Goal: Complete application form: Complete application form

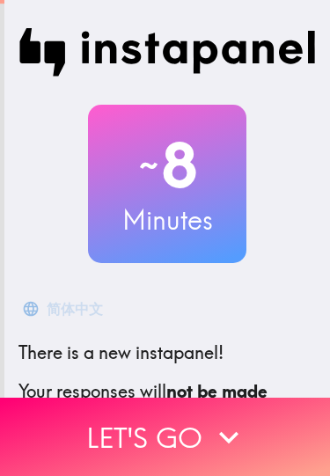
click at [107, 431] on button "Let's go" at bounding box center [165, 437] width 330 height 78
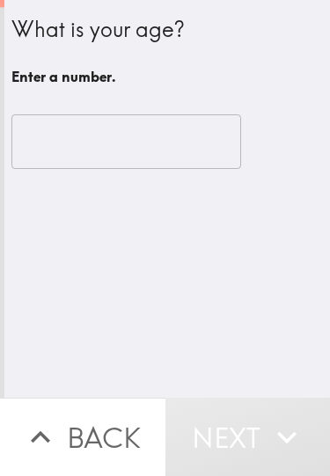
click at [32, 144] on input "number" at bounding box center [126, 141] width 230 height 55
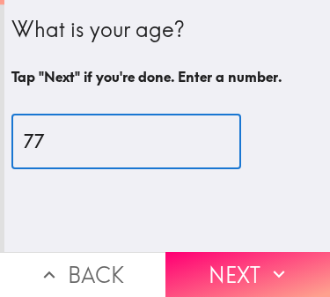
type input "77"
click at [187, 269] on button "Next" at bounding box center [249, 274] width 166 height 45
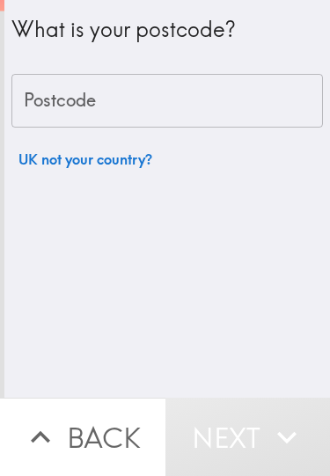
click at [26, 107] on div "Postcode Postcode" at bounding box center [167, 101] width 312 height 55
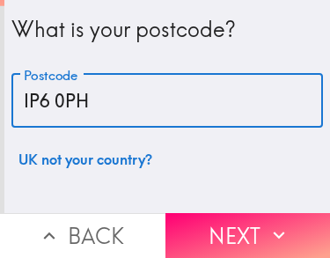
type input "IP6 0PH"
click at [195, 233] on button "Next" at bounding box center [249, 235] width 166 height 45
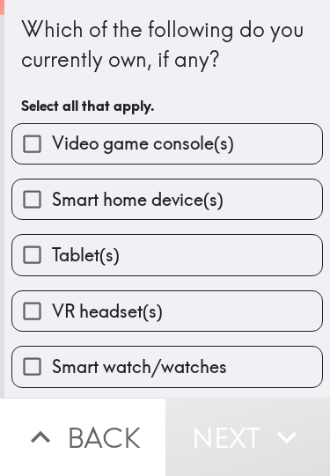
click at [29, 198] on input "Smart home device(s)" at bounding box center [32, 200] width 40 height 40
checkbox input "true"
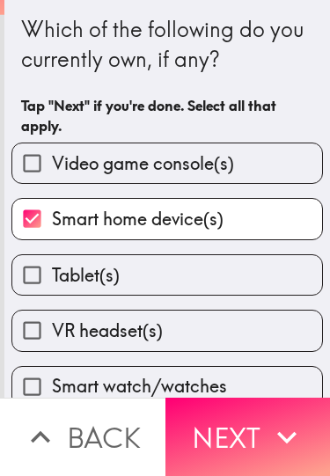
click at [31, 274] on input "Tablet(s)" at bounding box center [32, 275] width 40 height 40
checkbox input "true"
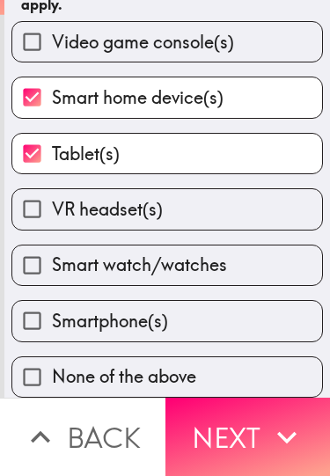
scroll to position [126, 0]
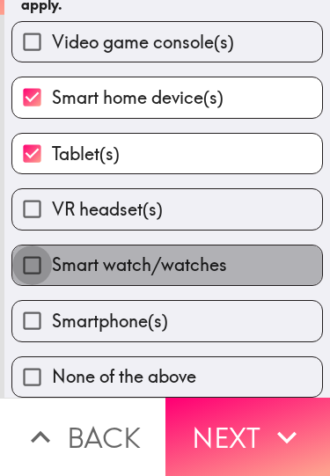
click at [32, 274] on input "Smart watch/watches" at bounding box center [32, 266] width 40 height 40
checkbox input "true"
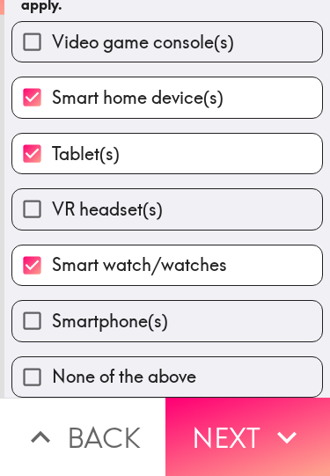
click at [27, 315] on input "Smartphone(s)" at bounding box center [32, 321] width 40 height 40
checkbox input "true"
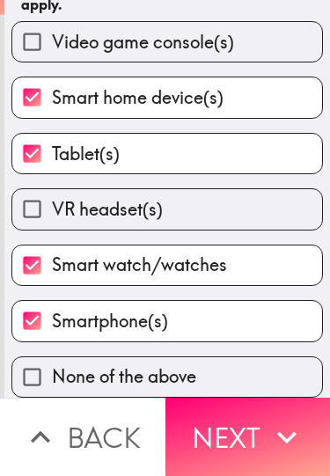
click at [187, 434] on button "Next" at bounding box center [249, 437] width 166 height 78
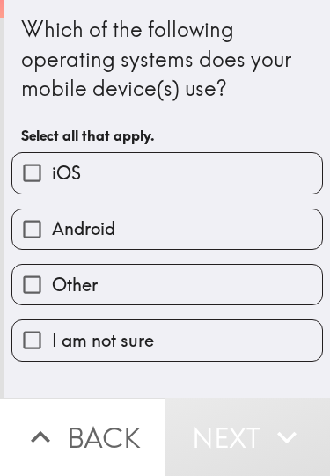
click at [32, 170] on input "iOS" at bounding box center [32, 173] width 40 height 40
checkbox input "true"
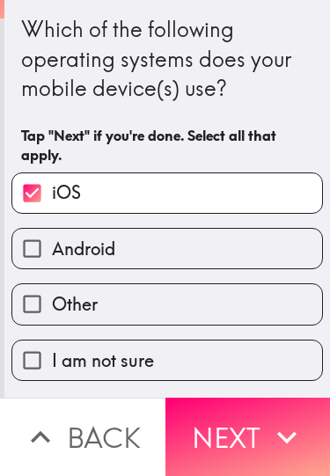
click at [193, 424] on button "Next" at bounding box center [249, 437] width 166 height 78
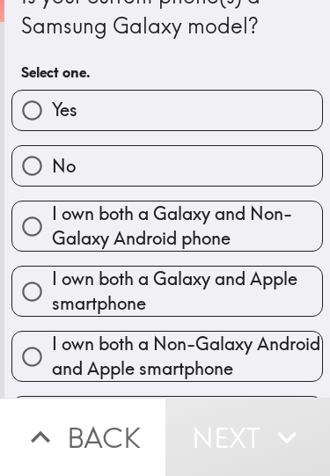
scroll to position [34, 0]
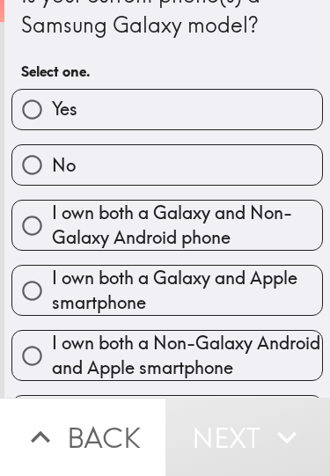
click at [32, 157] on input "No" at bounding box center [32, 165] width 40 height 40
radio input "true"
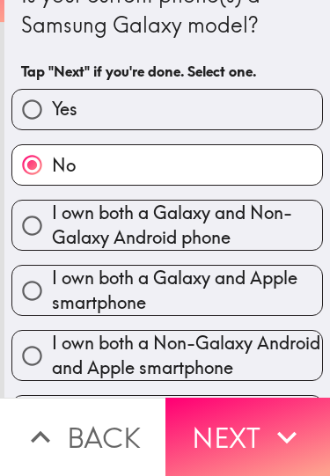
click at [206, 428] on button "Next" at bounding box center [249, 437] width 166 height 78
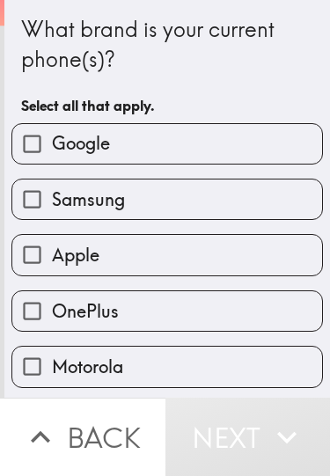
click at [40, 256] on input "Apple" at bounding box center [32, 255] width 40 height 40
checkbox input "true"
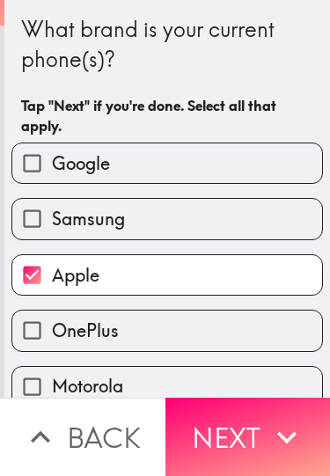
click at [199, 434] on button "Next" at bounding box center [249, 437] width 166 height 78
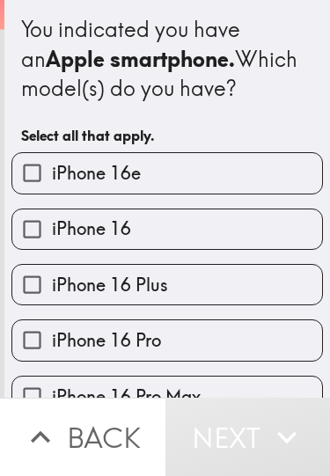
click at [32, 227] on input "iPhone 16" at bounding box center [32, 230] width 40 height 40
checkbox input "true"
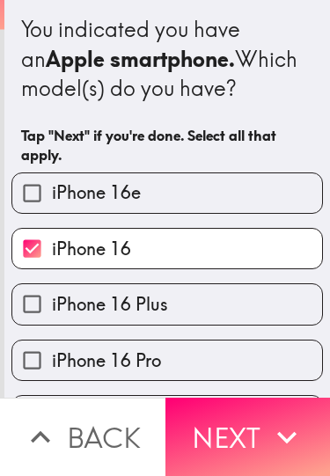
click at [196, 441] on button "Next" at bounding box center [249, 437] width 166 height 78
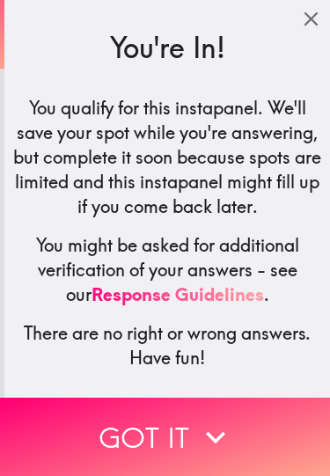
click at [136, 437] on button "Got it" at bounding box center [165, 437] width 330 height 78
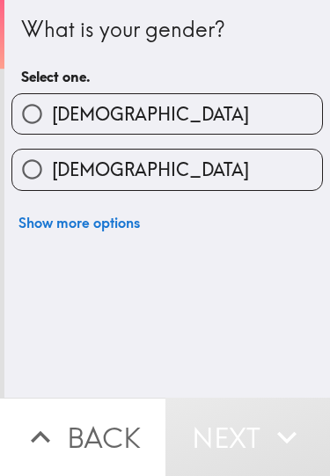
click at [34, 167] on input "[DEMOGRAPHIC_DATA]" at bounding box center [32, 170] width 40 height 40
radio input "true"
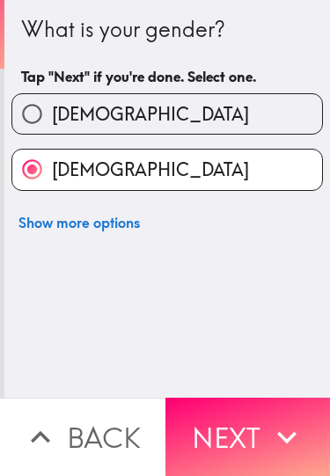
click at [196, 430] on button "Next" at bounding box center [249, 437] width 166 height 78
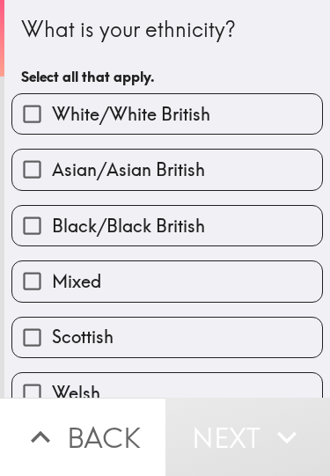
click at [30, 110] on input "White/White British" at bounding box center [32, 114] width 40 height 40
checkbox input "true"
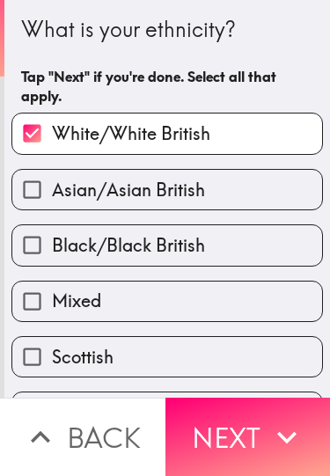
click at [203, 424] on button "Next" at bounding box center [249, 437] width 166 height 78
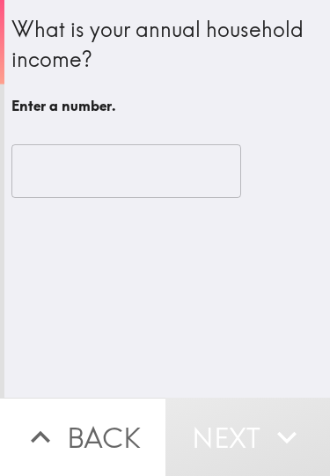
click at [28, 166] on input "number" at bounding box center [126, 171] width 230 height 55
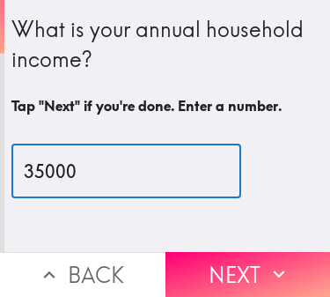
type input "35000"
click at [203, 276] on button "Next" at bounding box center [249, 274] width 166 height 45
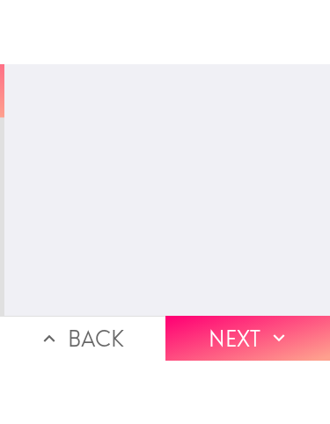
scroll to position [-45, 0]
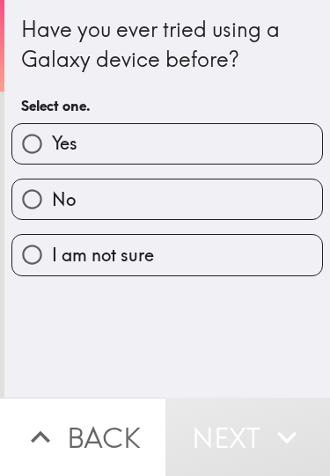
click at [37, 195] on input "No" at bounding box center [32, 200] width 40 height 40
radio input "true"
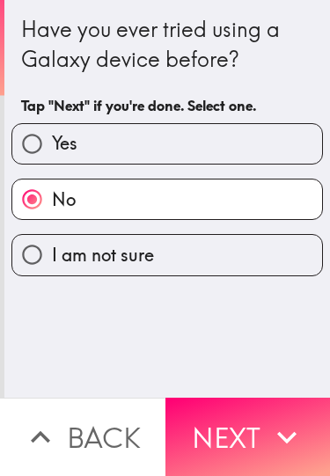
click at [208, 429] on button "Next" at bounding box center [249, 437] width 166 height 78
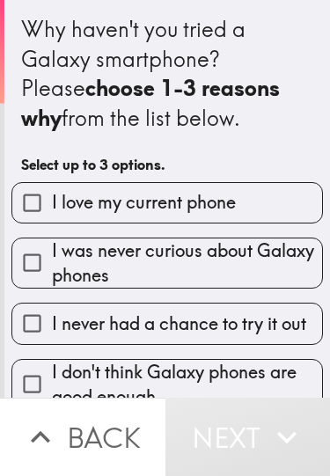
click at [31, 201] on input "I love my current phone" at bounding box center [32, 203] width 40 height 40
checkbox input "true"
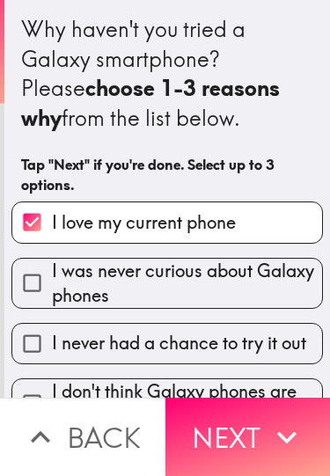
click at [218, 433] on button "Next" at bounding box center [249, 437] width 166 height 78
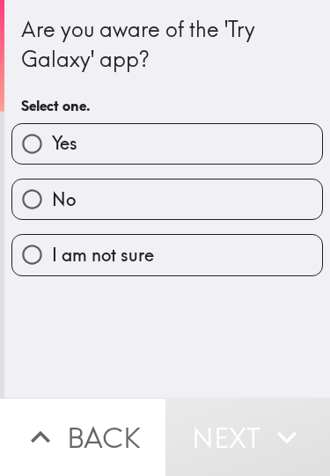
click at [33, 194] on input "No" at bounding box center [32, 200] width 40 height 40
radio input "true"
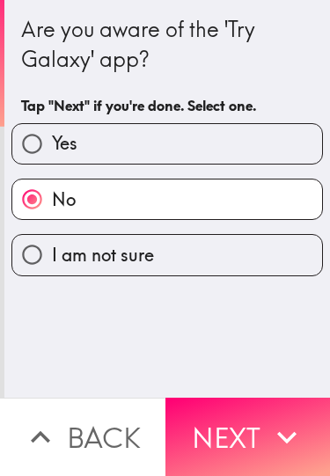
click at [202, 438] on button "Next" at bounding box center [249, 437] width 166 height 78
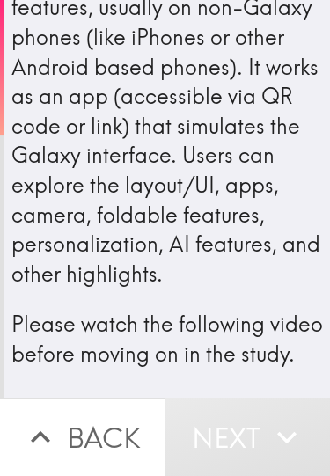
scroll to position [139, 0]
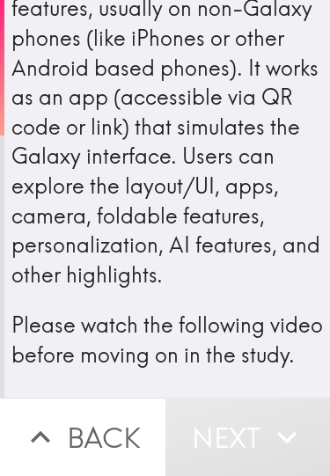
click at [205, 431] on button "Next" at bounding box center [249, 437] width 166 height 78
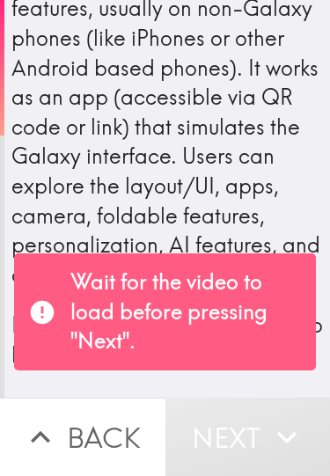
click at [52, 227] on div "Try Galaxy is Samsung's interactive mobile experience platform that lets people…" at bounding box center [167, 123] width 312 height 495
click at [78, 343] on p "Wait for the video to load before pressing "Next"." at bounding box center [186, 312] width 232 height 89
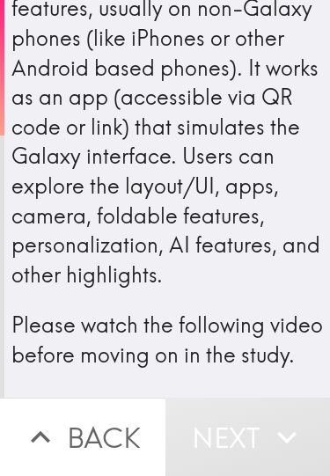
click at [83, 353] on p "Please watch the following video before moving on in the study." at bounding box center [167, 340] width 312 height 59
click at [45, 436] on icon "button" at bounding box center [40, 437] width 19 height 12
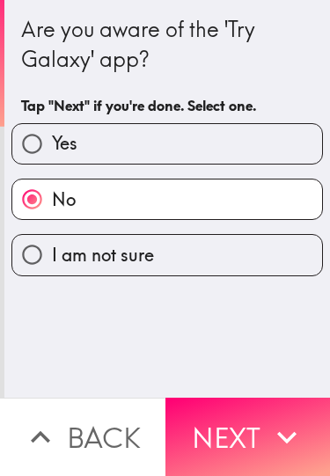
click at [204, 433] on button "Next" at bounding box center [249, 437] width 166 height 78
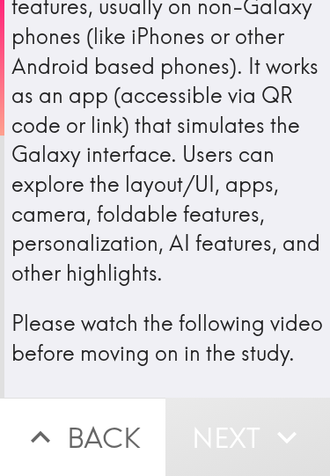
scroll to position [139, 0]
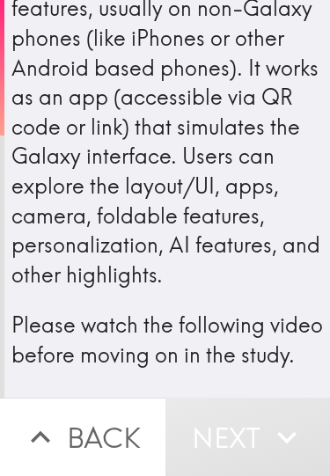
click at [193, 446] on button "Next" at bounding box center [249, 437] width 166 height 78
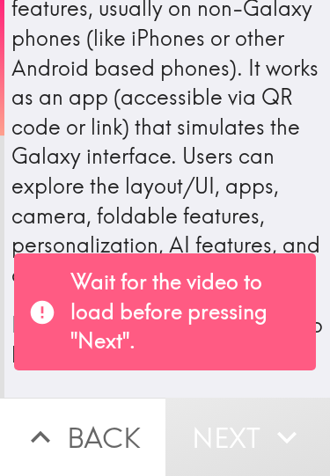
click at [64, 345] on div "Wait for the video to load before pressing "Next"." at bounding box center [165, 312] width 302 height 117
click at [52, 327] on icon at bounding box center [42, 313] width 28 height 28
click at [65, 217] on div "Try Galaxy is Samsung's interactive mobile experience platform that lets people…" at bounding box center [167, 123] width 312 height 495
click at [176, 408] on button "Next" at bounding box center [249, 437] width 166 height 78
click at [123, 380] on h4 "Try Galaxy is Samsung's interactive mobile experience platform that lets people…" at bounding box center [167, 134] width 312 height 518
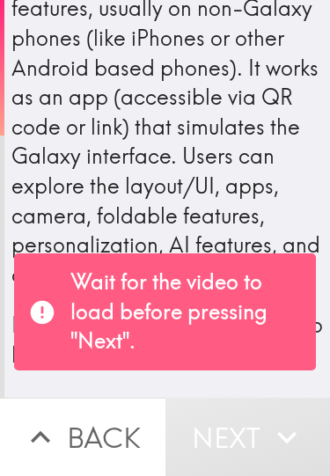
click at [71, 220] on div "Try Galaxy is Samsung's interactive mobile experience platform that lets people…" at bounding box center [167, 123] width 312 height 495
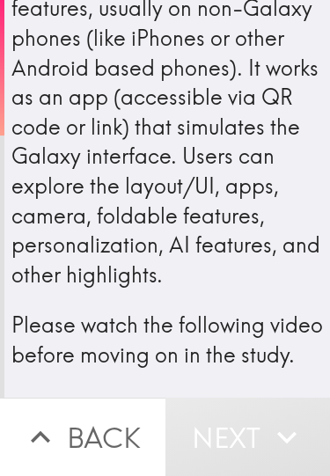
click at [68, 312] on p "Please watch the following video before moving on in the study." at bounding box center [167, 340] width 312 height 59
